Goal: Information Seeking & Learning: Learn about a topic

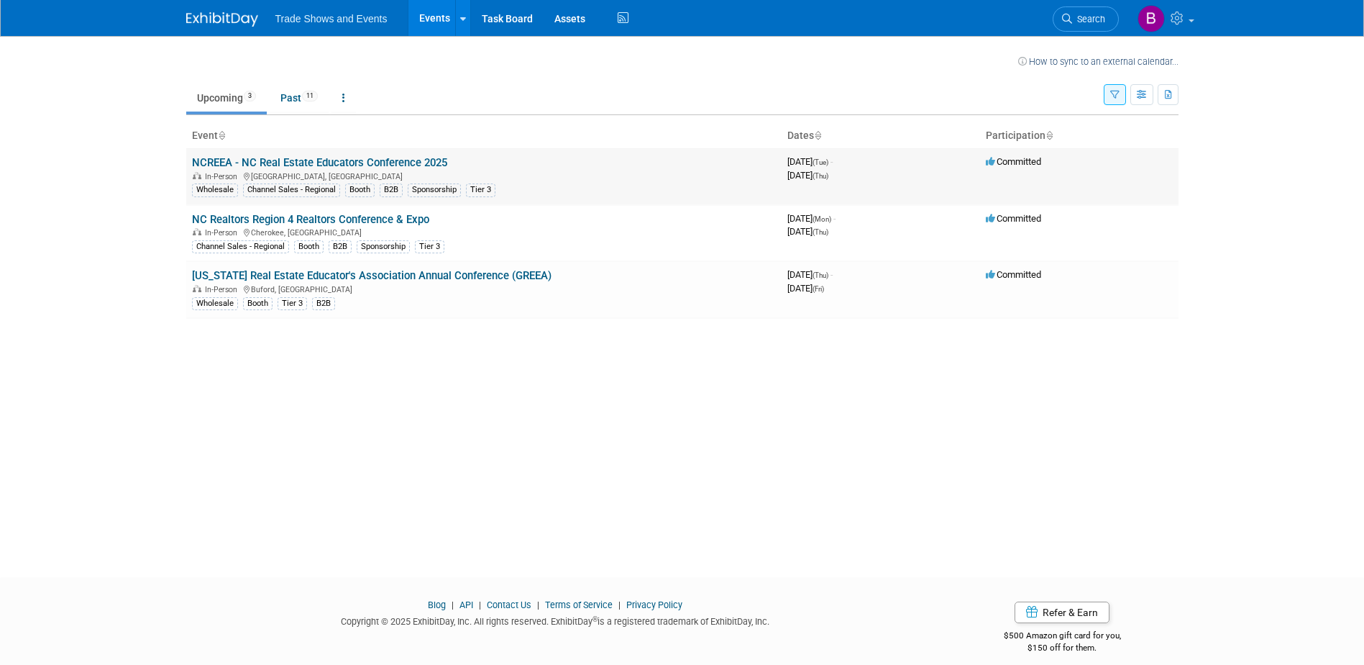
click at [257, 164] on link "NCREEA - NC Real Estate Educators Conference 2025" at bounding box center [319, 162] width 255 height 13
click at [354, 160] on link "NCREEA - NC Real Estate Educators Conference 2025" at bounding box center [319, 162] width 255 height 13
